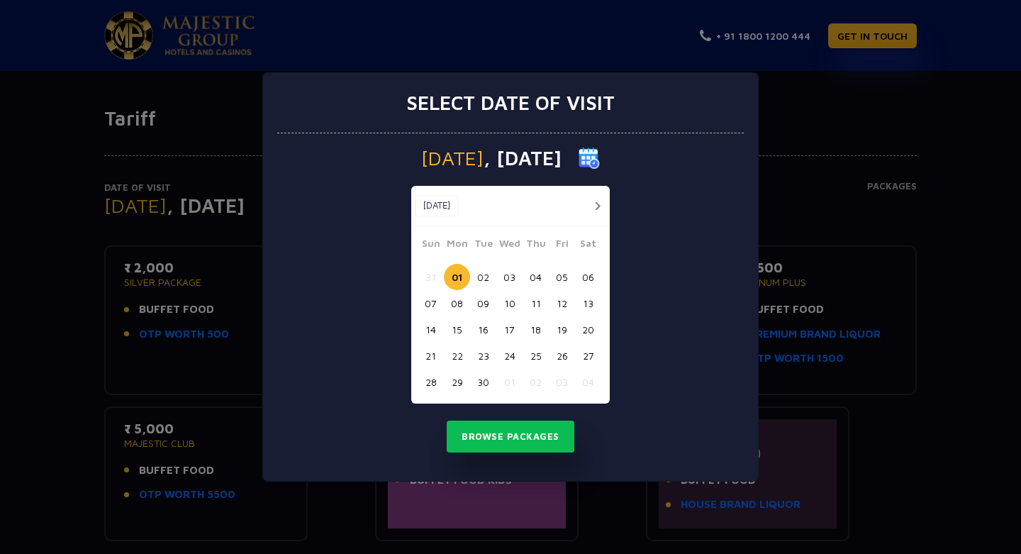
click at [593, 208] on button "button" at bounding box center [597, 206] width 18 height 18
click at [597, 208] on button "button" at bounding box center [597, 206] width 18 height 18
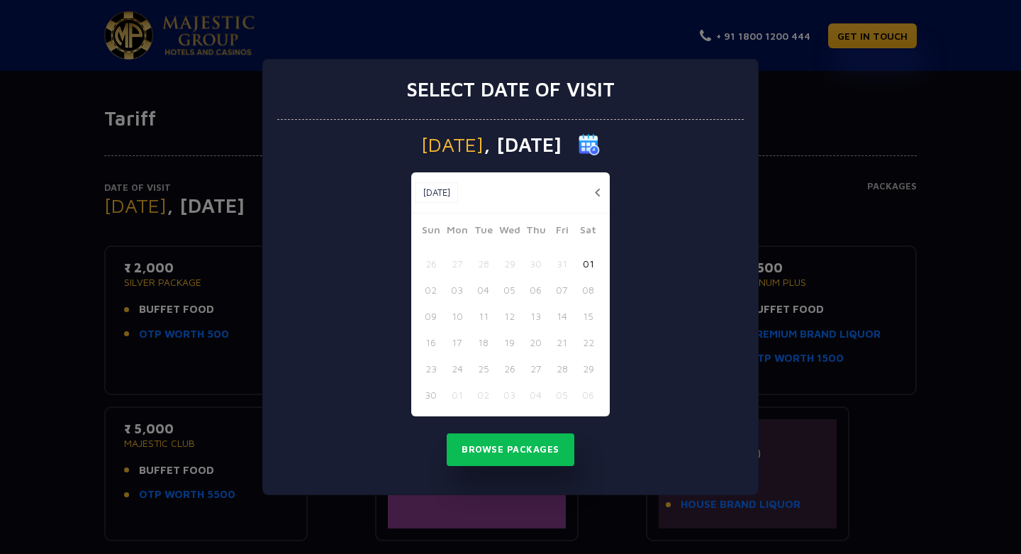
click at [588, 264] on button "01" at bounding box center [588, 263] width 26 height 26
click at [519, 455] on button "Browse Packages" at bounding box center [511, 449] width 128 height 33
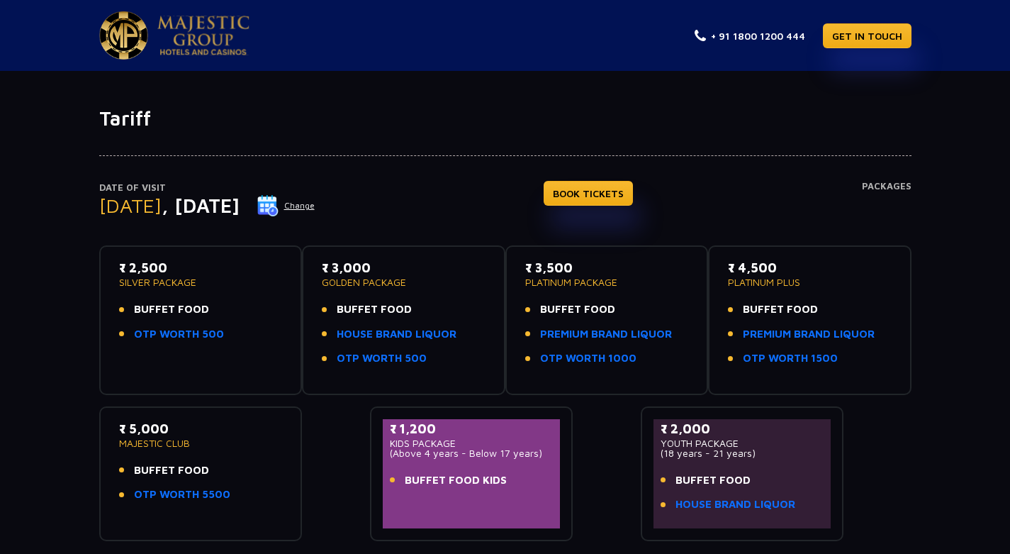
scroll to position [71, 0]
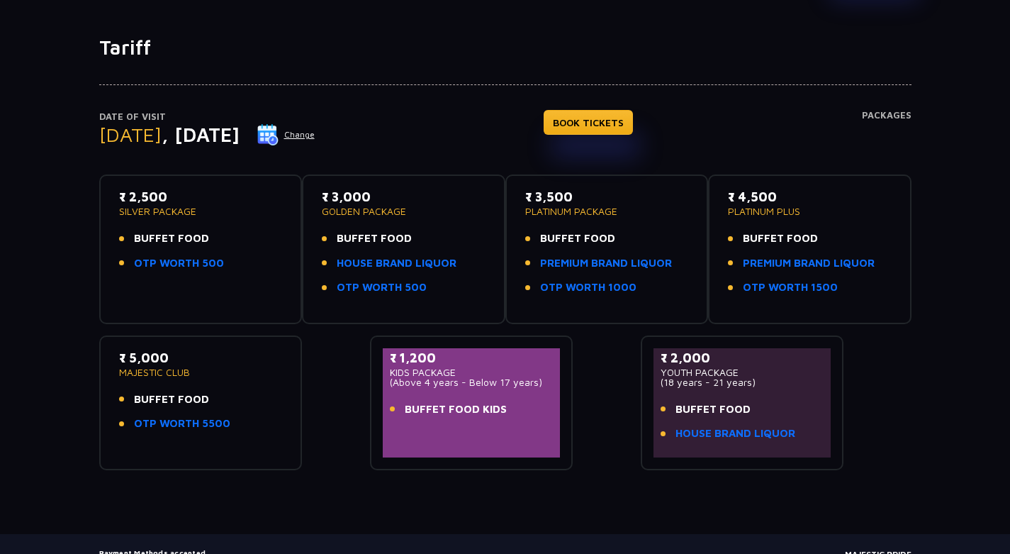
click at [206, 274] on div "₹ 2,500 SILVER PACKAGE BUFFET FOOD OTP WORTH 500" at bounding box center [201, 233] width 164 height 92
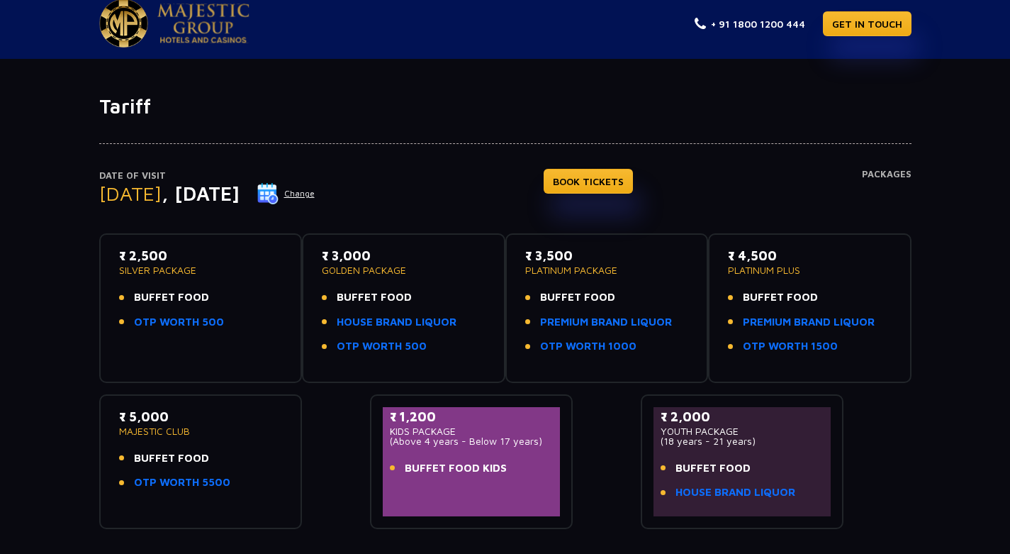
scroll to position [0, 0]
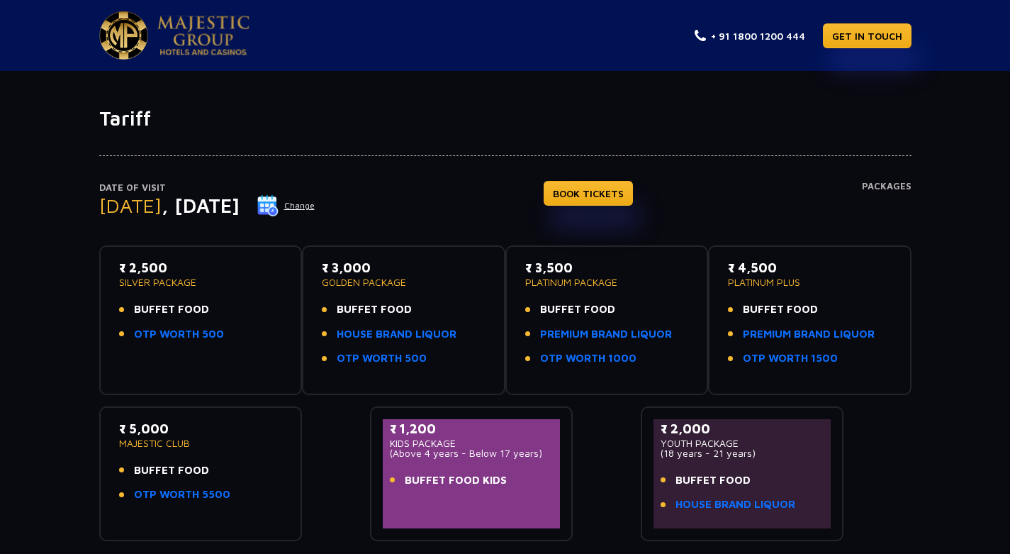
click at [180, 277] on p "SILVER PACKAGE" at bounding box center [201, 282] width 164 height 10
click at [155, 269] on p "₹ 2,500" at bounding box center [201, 267] width 164 height 19
click at [154, 281] on p "SILVER PACKAGE" at bounding box center [201, 282] width 164 height 10
click at [152, 307] on span "BUFFET FOOD" at bounding box center [171, 309] width 75 height 16
click at [153, 308] on span "BUFFET FOOD" at bounding box center [171, 309] width 75 height 16
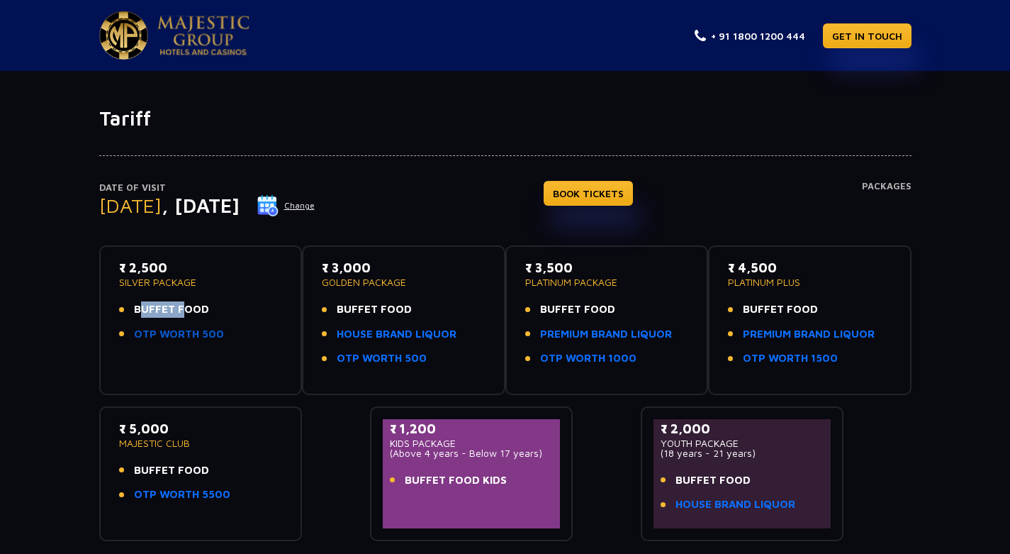
click at [156, 328] on link "OTP WORTH 500" at bounding box center [179, 334] width 90 height 16
click at [410, 332] on link "HOUSE BRAND LIQUOR" at bounding box center [397, 334] width 120 height 16
